Goal: Task Accomplishment & Management: Manage account settings

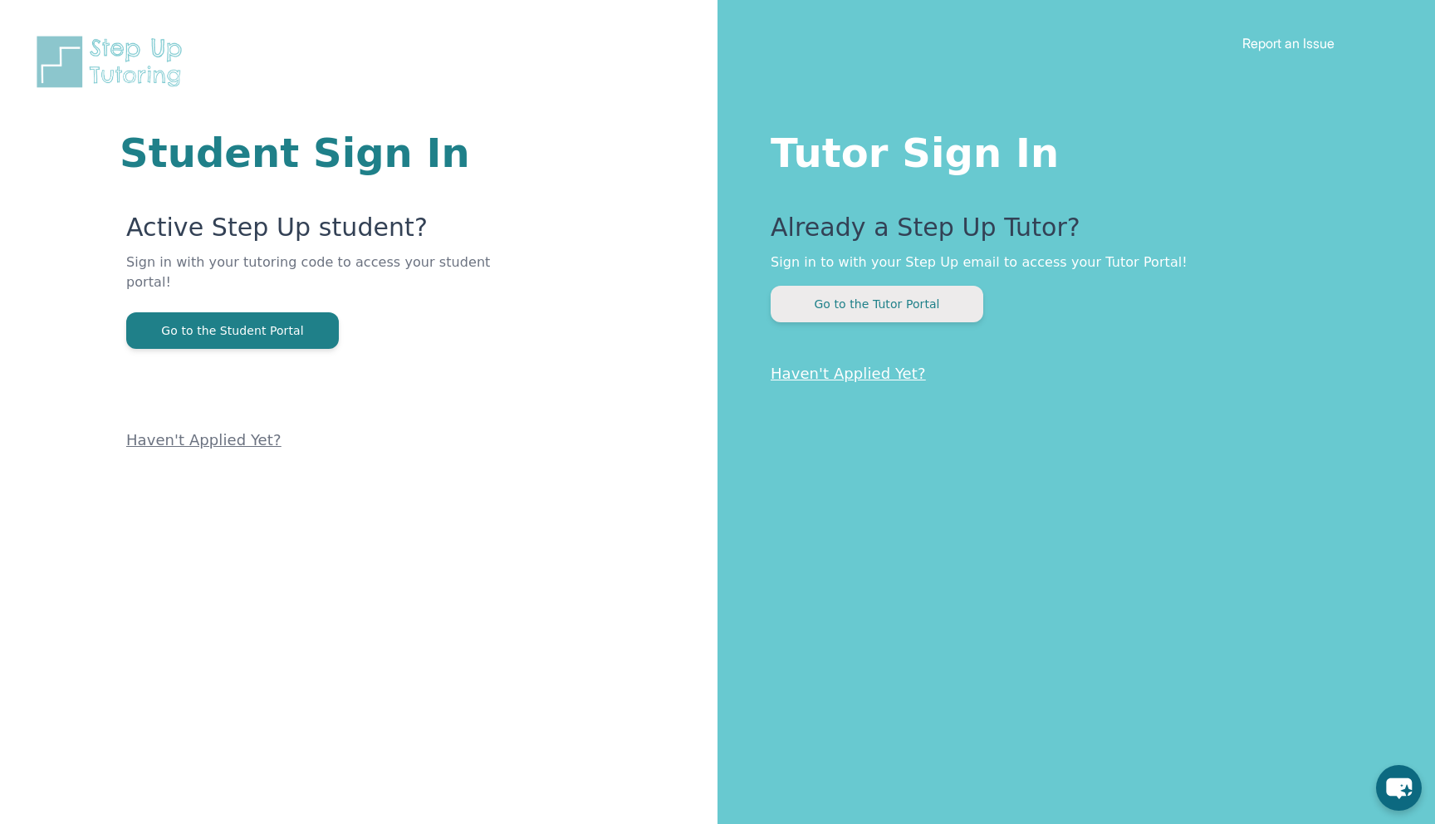
click at [835, 305] on button "Go to the Tutor Portal" at bounding box center [877, 304] width 213 height 37
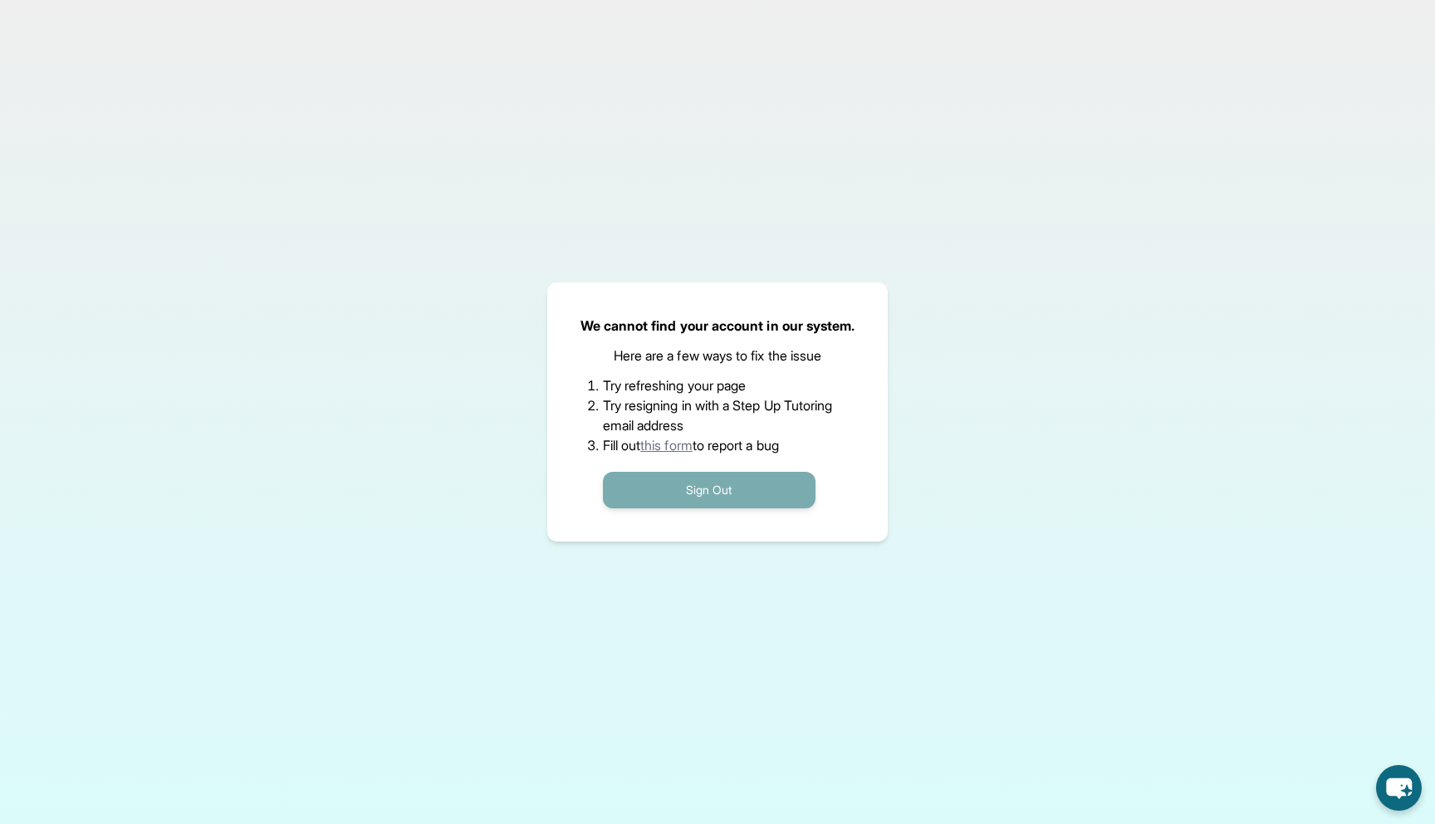
click at [742, 491] on button "Sign Out" at bounding box center [709, 490] width 213 height 37
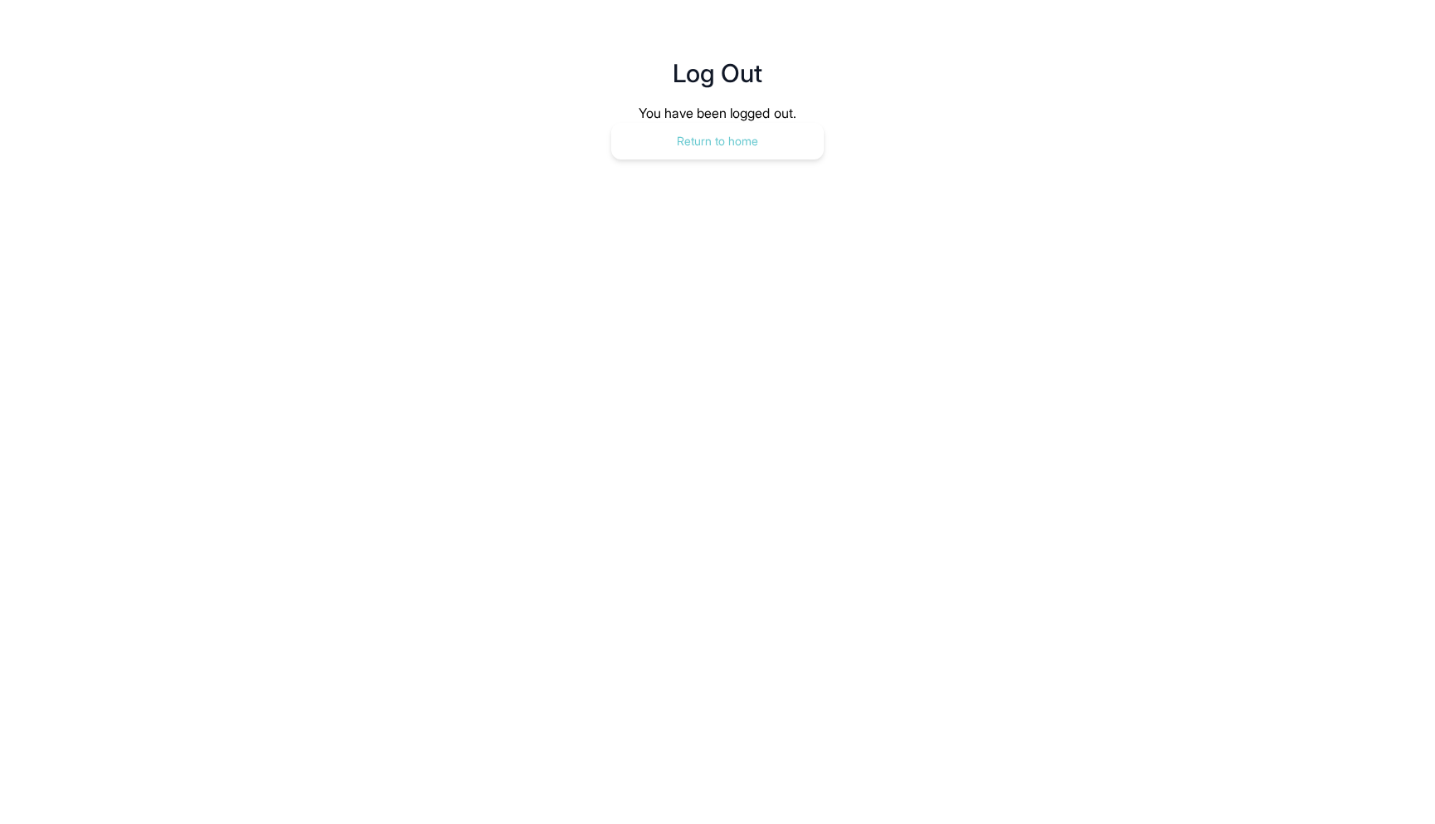
click at [746, 140] on button "Return to home" at bounding box center [717, 141] width 213 height 37
